Goal: Navigation & Orientation: Find specific page/section

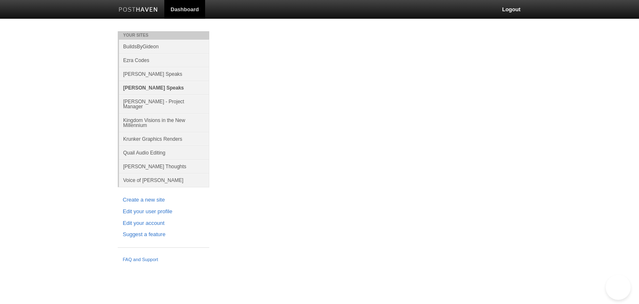
click at [156, 85] on link "[PERSON_NAME] Speaks" at bounding box center [164, 88] width 90 height 14
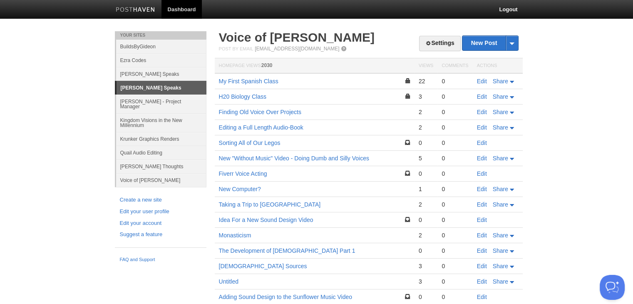
click at [163, 84] on link "[PERSON_NAME] Speaks" at bounding box center [162, 87] width 90 height 13
click at [165, 69] on link "[PERSON_NAME] Speaks" at bounding box center [161, 74] width 90 height 14
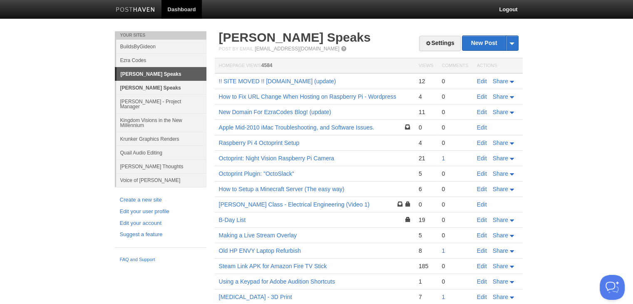
click at [164, 89] on link "[PERSON_NAME] Speaks" at bounding box center [161, 88] width 90 height 14
click at [160, 87] on link "[PERSON_NAME] Speaks" at bounding box center [161, 88] width 90 height 14
click at [137, 88] on link "[PERSON_NAME] Speaks" at bounding box center [161, 88] width 90 height 14
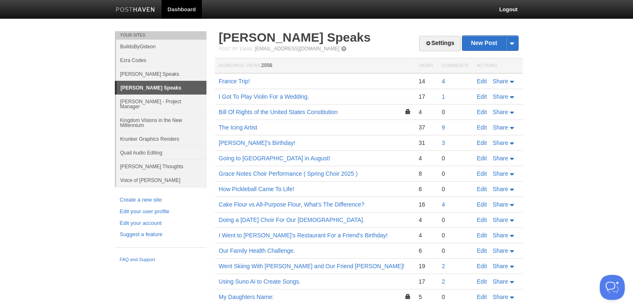
click at [443, 82] on link "4" at bounding box center [443, 81] width 3 height 7
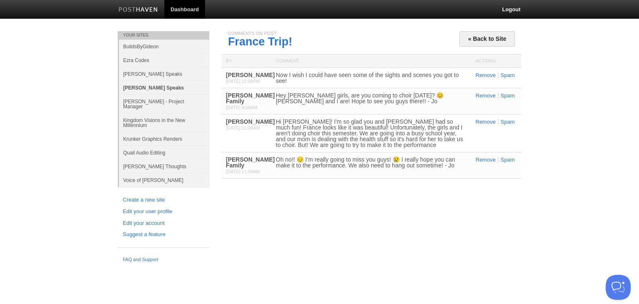
click at [150, 89] on link "[PERSON_NAME] Speaks" at bounding box center [164, 88] width 90 height 14
